Goal: Information Seeking & Learning: Understand process/instructions

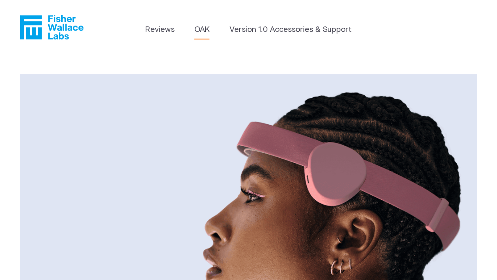
click at [204, 27] on link "OAK" at bounding box center [201, 29] width 15 height 11
click at [265, 28] on link "Version 1.0 Accessories & Support" at bounding box center [291, 29] width 122 height 11
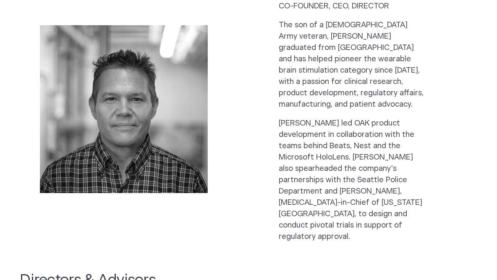
scroll to position [954, 0]
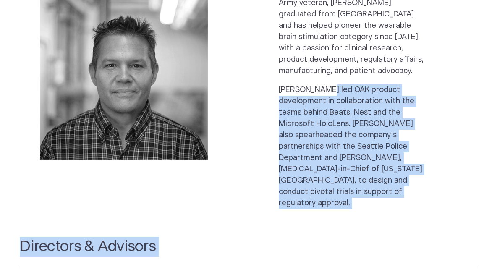
drag, startPoint x: 274, startPoint y: 208, endPoint x: 315, endPoint y: 38, distance: 174.4
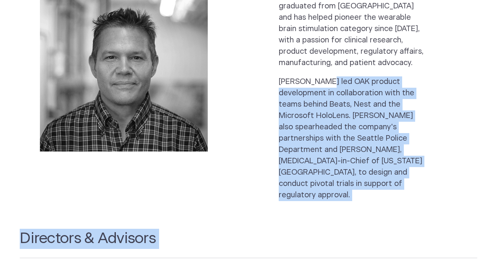
scroll to position [963, 0]
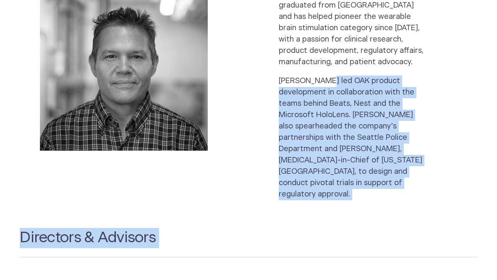
click at [298, 228] on h2 "Directors & Advisors" at bounding box center [248, 242] width 457 height 29
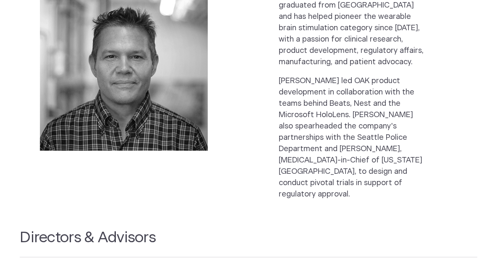
click at [298, 228] on h2 "Directors & Advisors" at bounding box center [248, 242] width 457 height 29
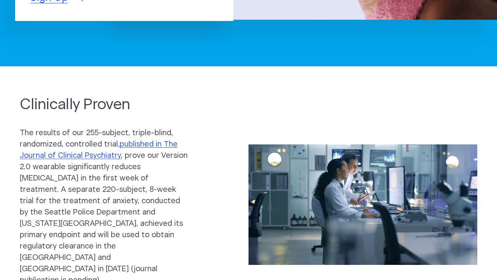
scroll to position [0, 0]
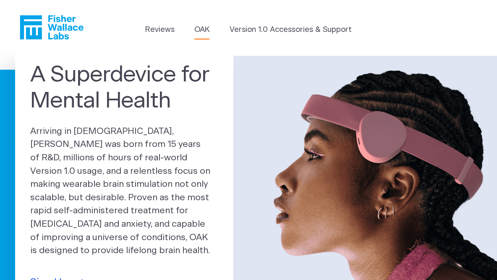
click at [208, 27] on link "OAK" at bounding box center [201, 29] width 15 height 11
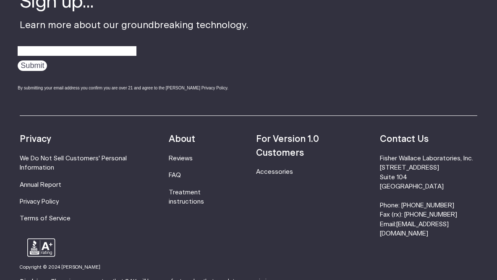
scroll to position [1386, 0]
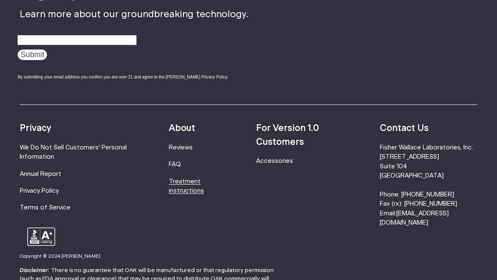
click at [191, 184] on link "Treatment instructions" at bounding box center [186, 186] width 35 height 16
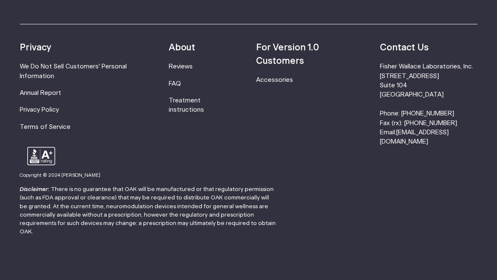
scroll to position [2560, 0]
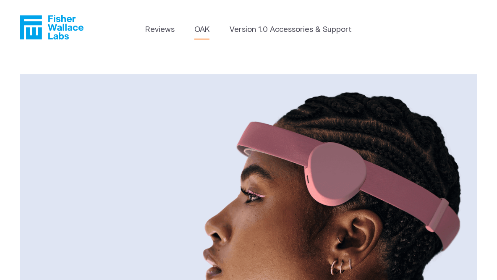
scroll to position [1383, 0]
